Goal: Navigation & Orientation: Understand site structure

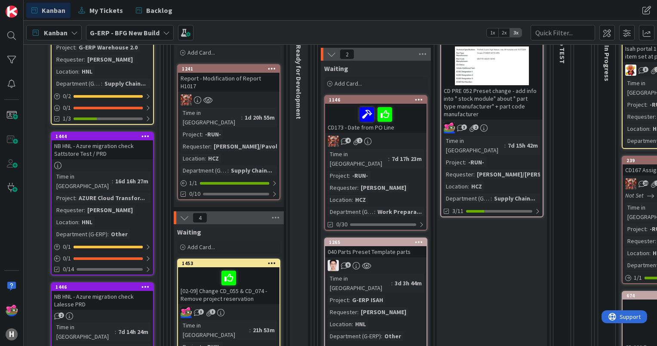
scroll to position [182, 0]
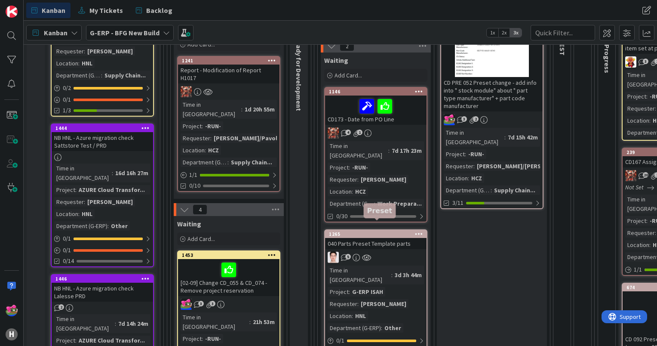
click at [361, 231] on div "1265" at bounding box center [378, 234] width 98 height 6
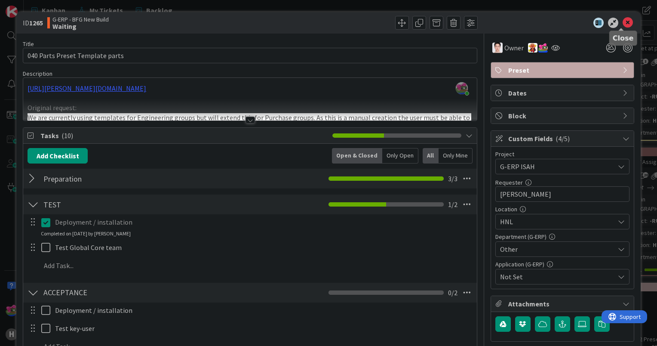
click at [622, 19] on icon at bounding box center [627, 23] width 10 height 10
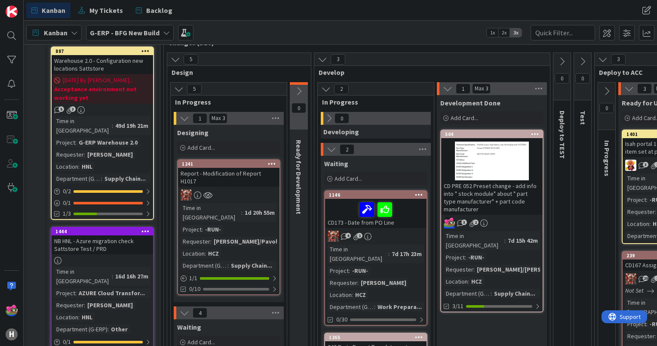
click at [499, 170] on div at bounding box center [491, 160] width 101 height 39
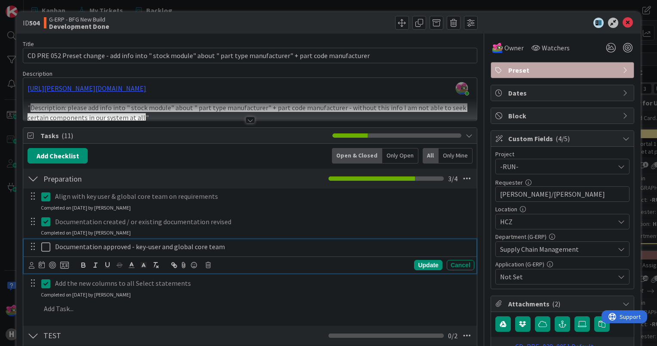
click at [46, 248] on icon at bounding box center [47, 247] width 13 height 10
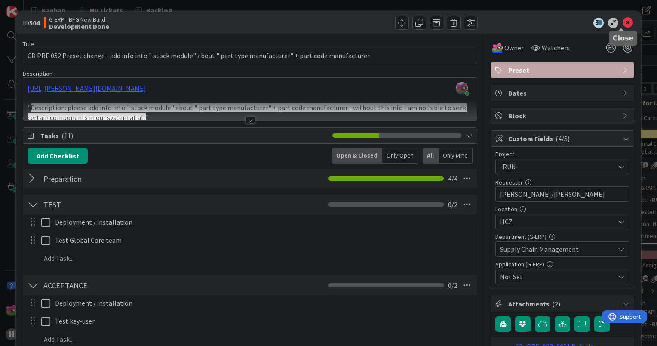
click at [623, 20] on icon at bounding box center [627, 23] width 10 height 10
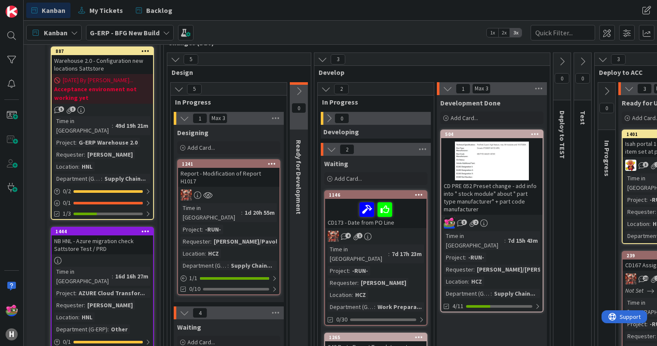
click at [566, 64] on button at bounding box center [561, 61] width 17 height 13
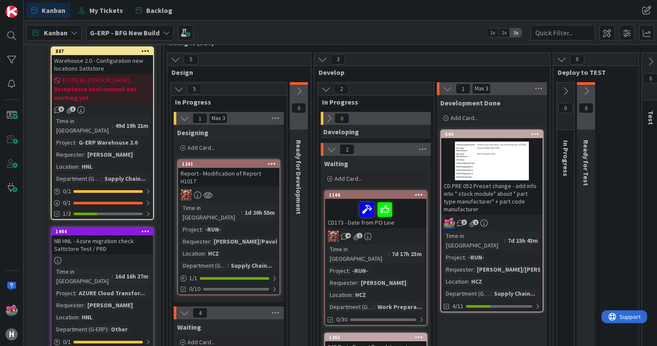
click at [561, 94] on icon at bounding box center [564, 90] width 9 height 9
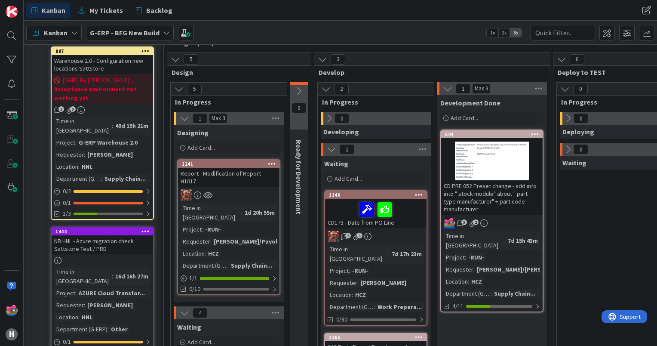
click at [567, 116] on icon at bounding box center [567, 117] width 9 height 9
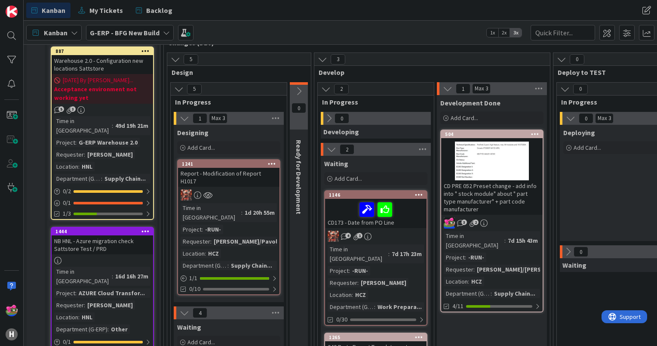
click at [567, 251] on icon at bounding box center [567, 251] width 9 height 9
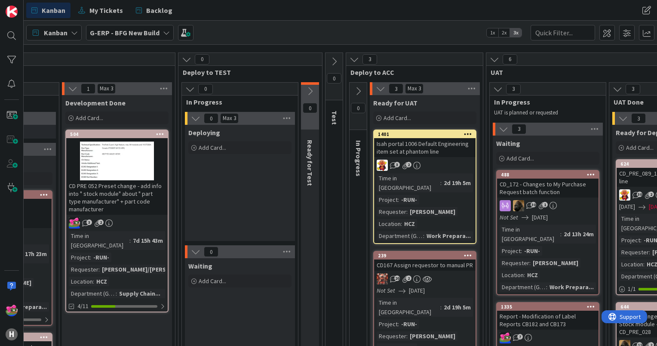
scroll to position [79, 382]
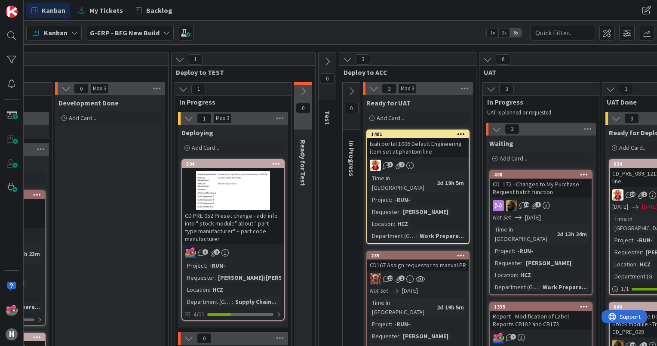
click at [303, 92] on icon at bounding box center [302, 90] width 9 height 9
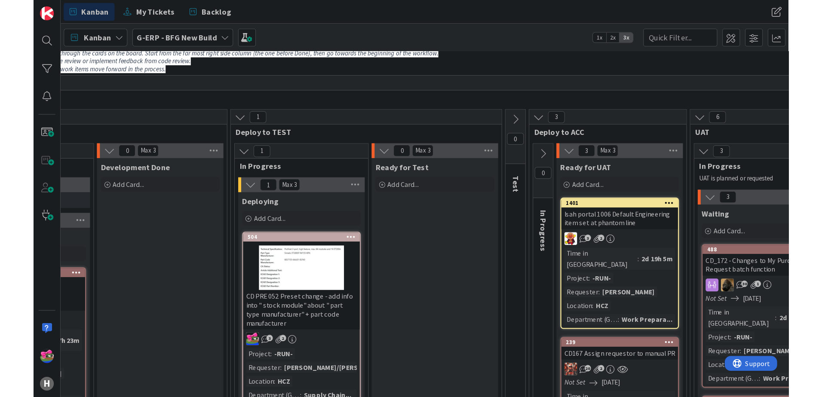
scroll to position [34, 382]
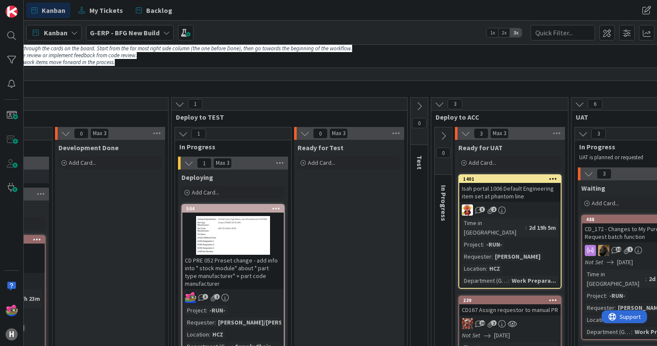
click at [416, 109] on icon at bounding box center [418, 105] width 9 height 9
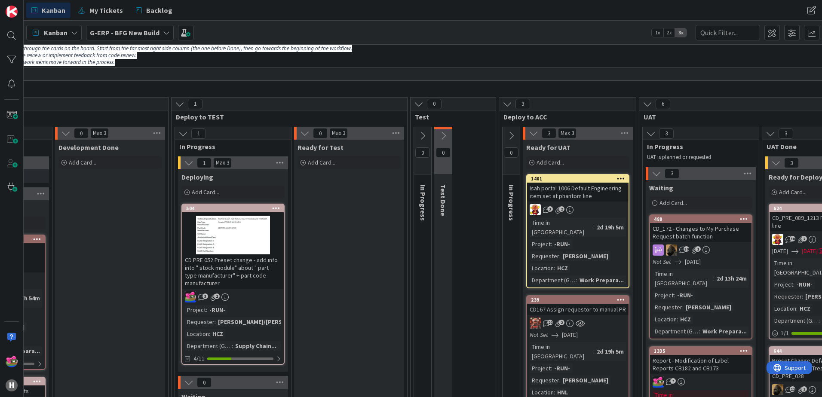
scroll to position [34, 382]
click at [268, 15] on div "Kanban My Tickets Backlog" at bounding box center [256, 10] width 460 height 15
